Goal: Find specific page/section: Find specific page/section

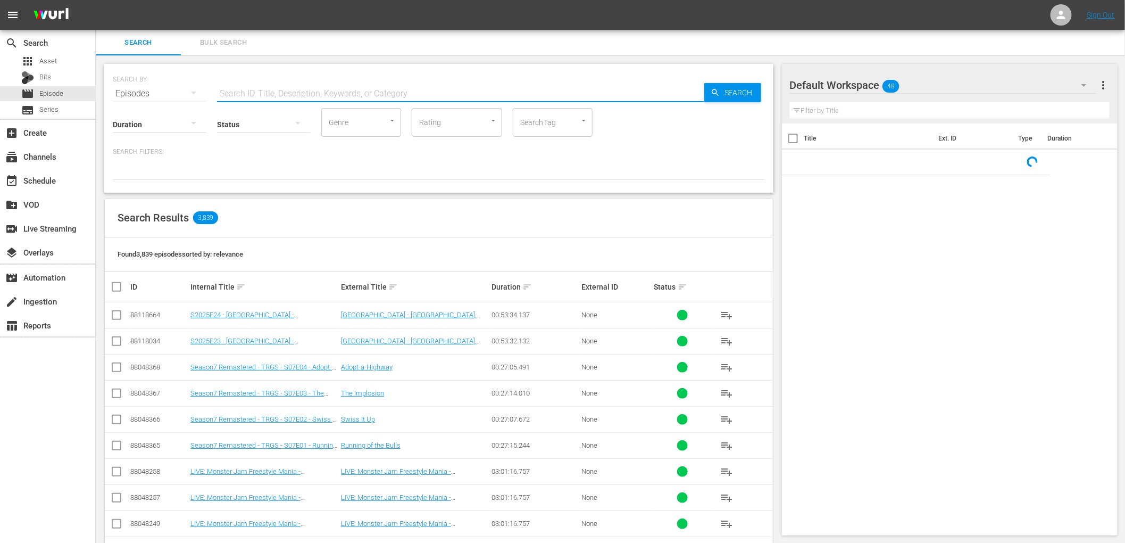
click at [270, 95] on input "text" at bounding box center [460, 94] width 487 height 26
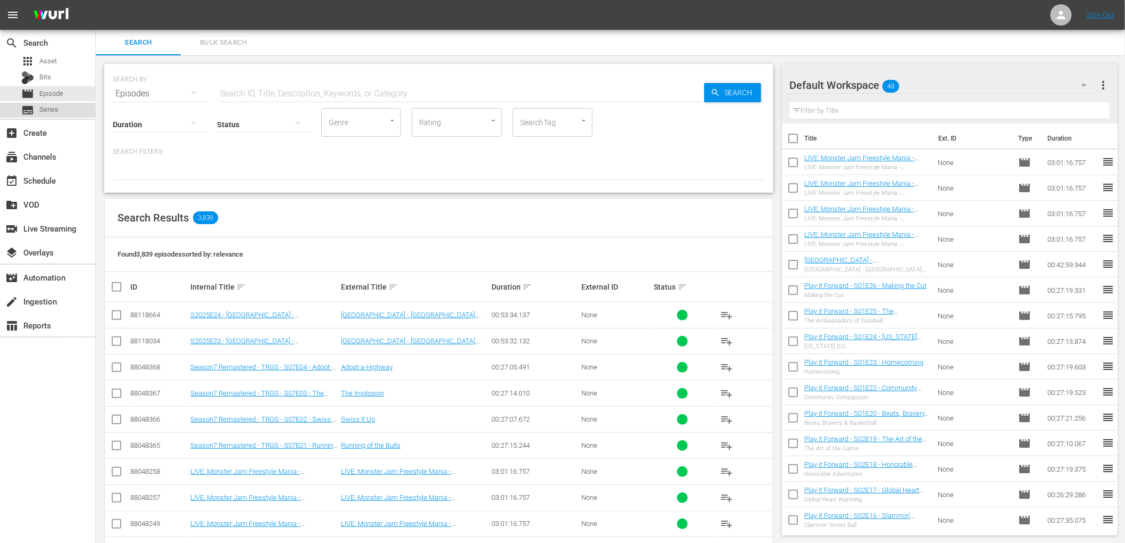
click at [74, 106] on div "subtitles Series" at bounding box center [47, 110] width 95 height 15
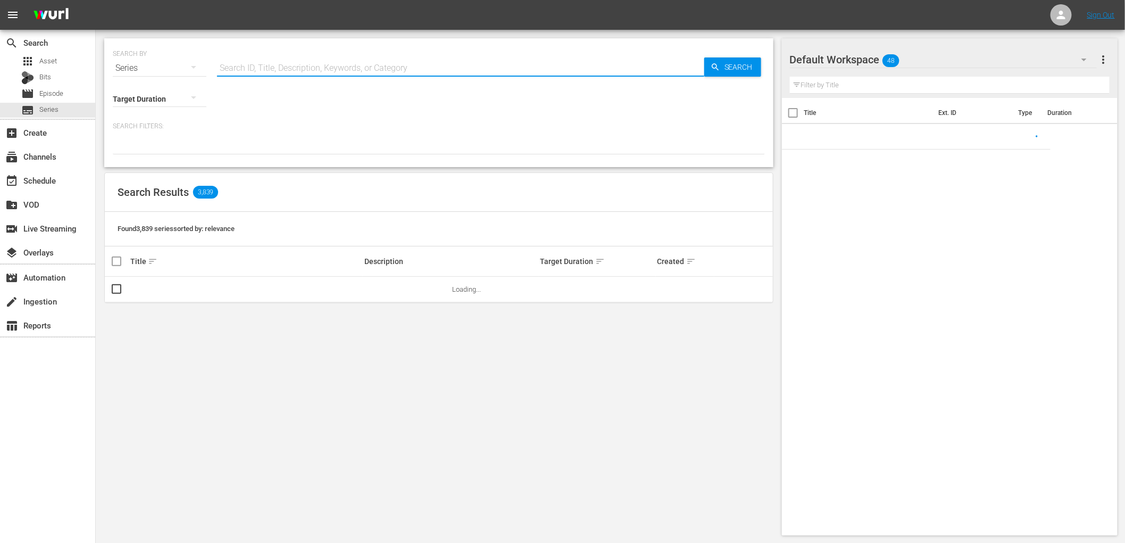
click at [258, 64] on input "text" at bounding box center [460, 68] width 487 height 26
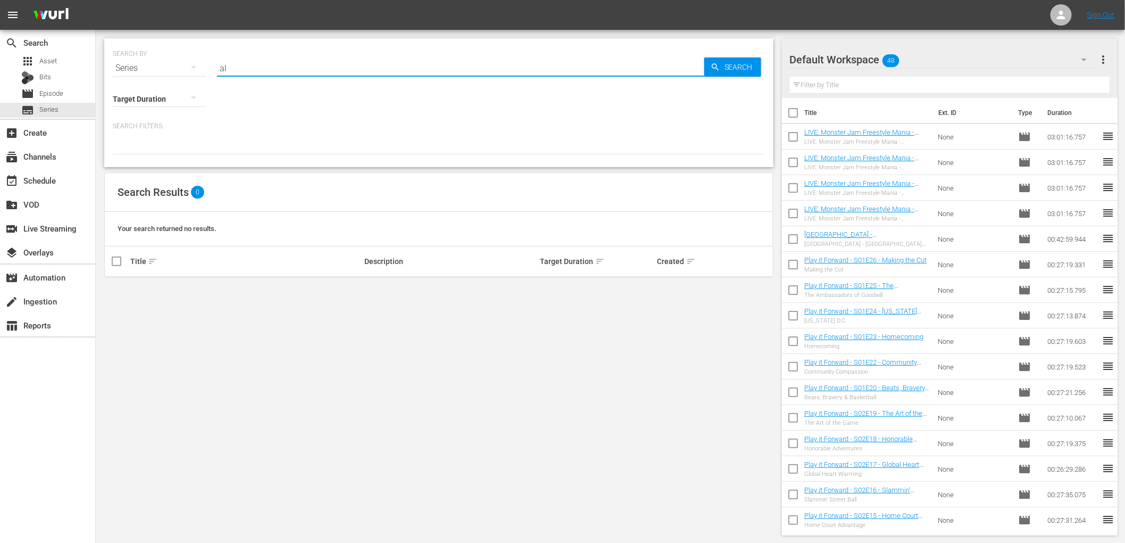
type input "a"
type input "[US_STATE]"
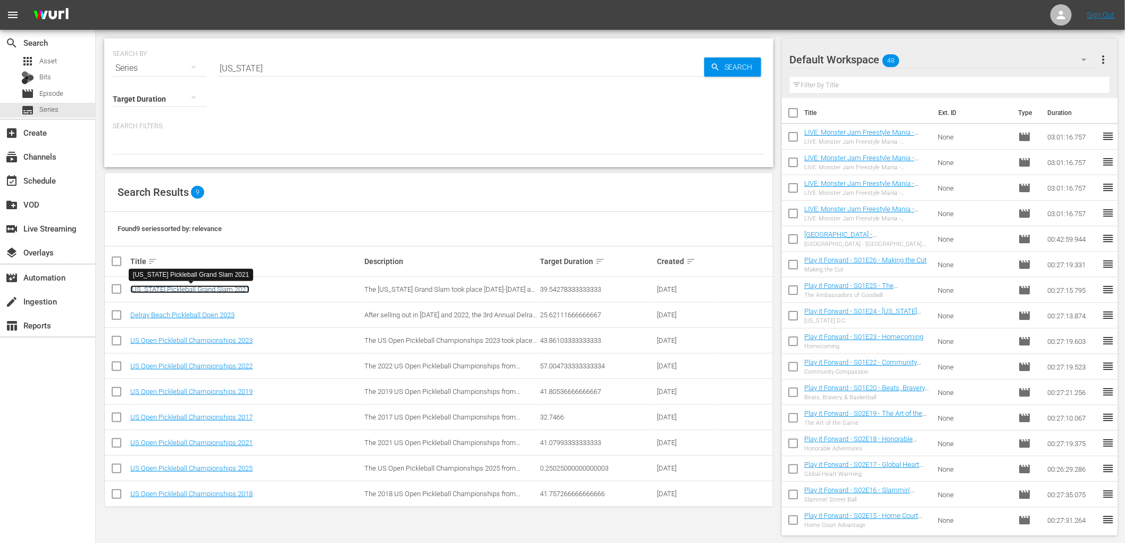
click at [201, 290] on link "[US_STATE] Pickleball Grand Slam 2021" at bounding box center [189, 289] width 119 height 8
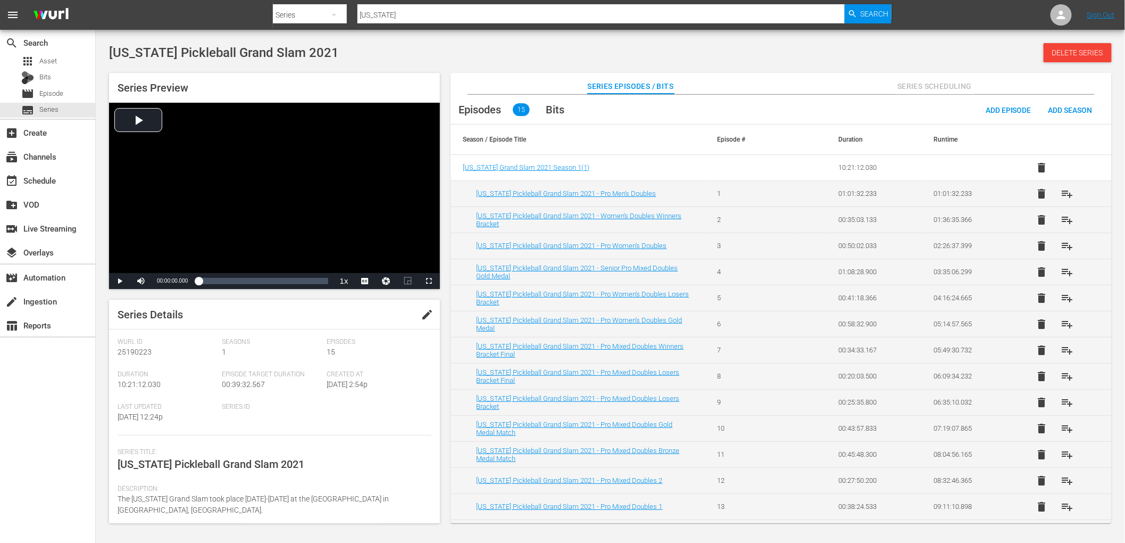
click at [479, 49] on div "[US_STATE] Pickleball Grand Slam 2021 Delete Series" at bounding box center [610, 52] width 1003 height 19
click at [120, 281] on span "Video Player" at bounding box center [120, 281] width 0 height 0
click at [210, 282] on div "Loaded : 0.60% 00:04:29.085 00:00:00.671" at bounding box center [262, 281] width 129 height 11
click at [253, 284] on div "Loaded : 9.50% 00:20:59.807 00:04:29.695" at bounding box center [262, 281] width 129 height 11
click at [276, 284] on div "00:29:45.746" at bounding box center [276, 281] width 1 height 11
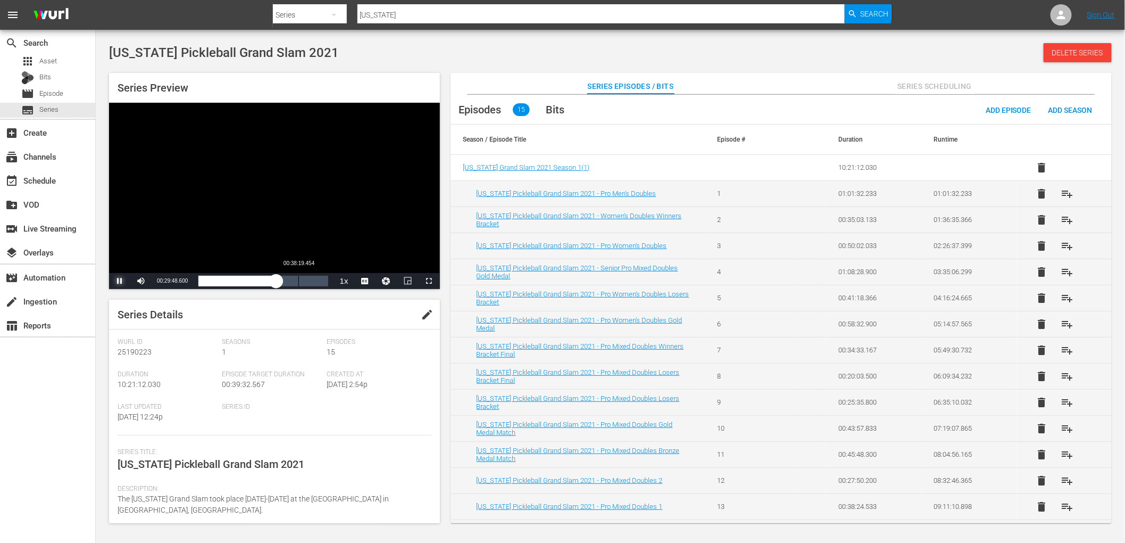
click at [298, 280] on div "Loaded : 62.23% 00:38:19.454 00:29:48.650" at bounding box center [262, 281] width 129 height 11
click at [57, 107] on span "Series" at bounding box center [48, 109] width 19 height 11
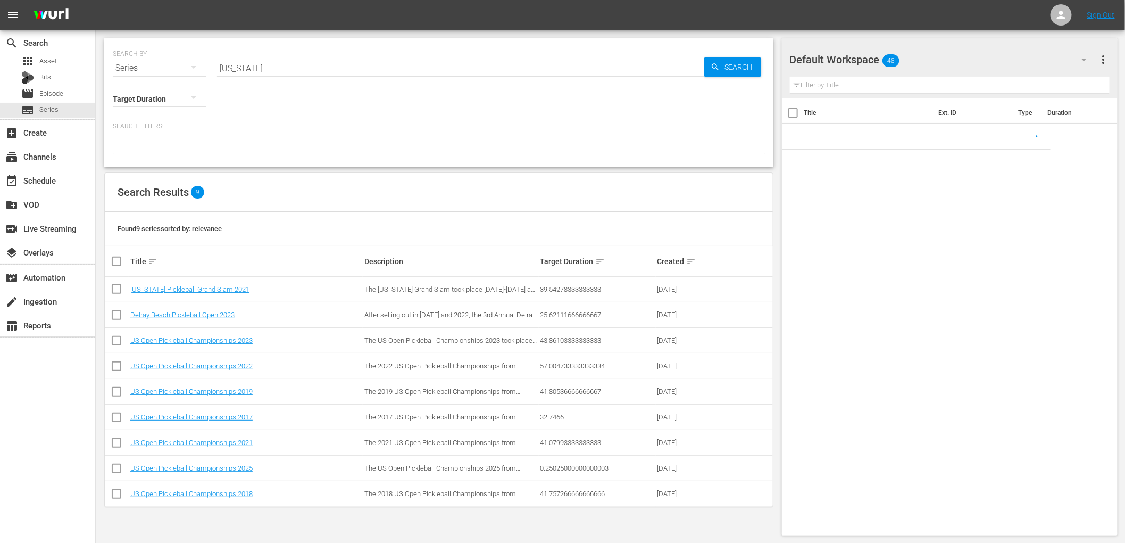
click at [397, 35] on div "SEARCH BY Search By Series Search ID, Title, Description, Keywords, or Category…" at bounding box center [439, 287] width 686 height 514
